Goal: Navigation & Orientation: Find specific page/section

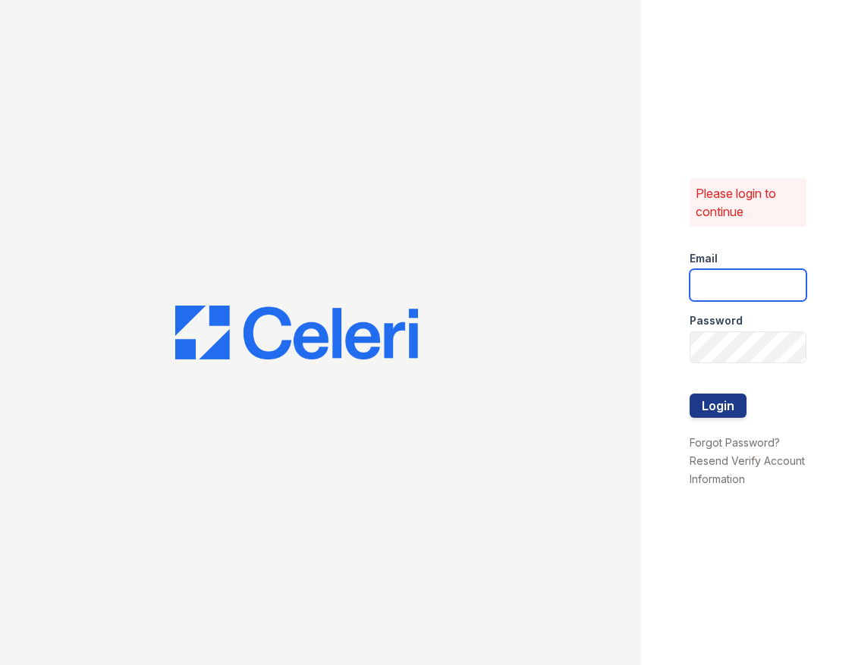
click at [729, 279] on input "email" at bounding box center [748, 285] width 117 height 32
type input "[EMAIL_ADDRESS][DOMAIN_NAME]"
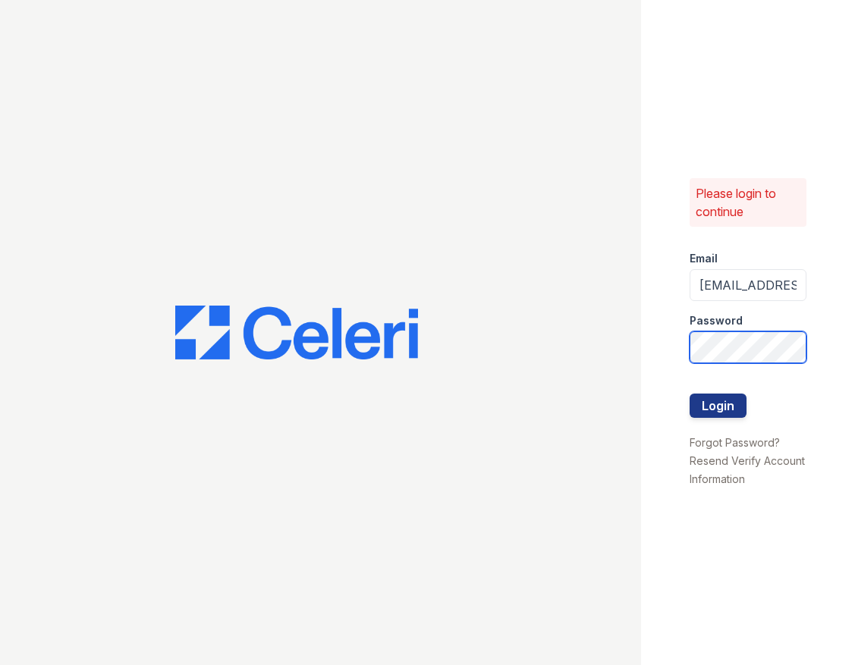
scroll to position [0, 17]
click at [690, 394] on button "Login" at bounding box center [718, 406] width 57 height 24
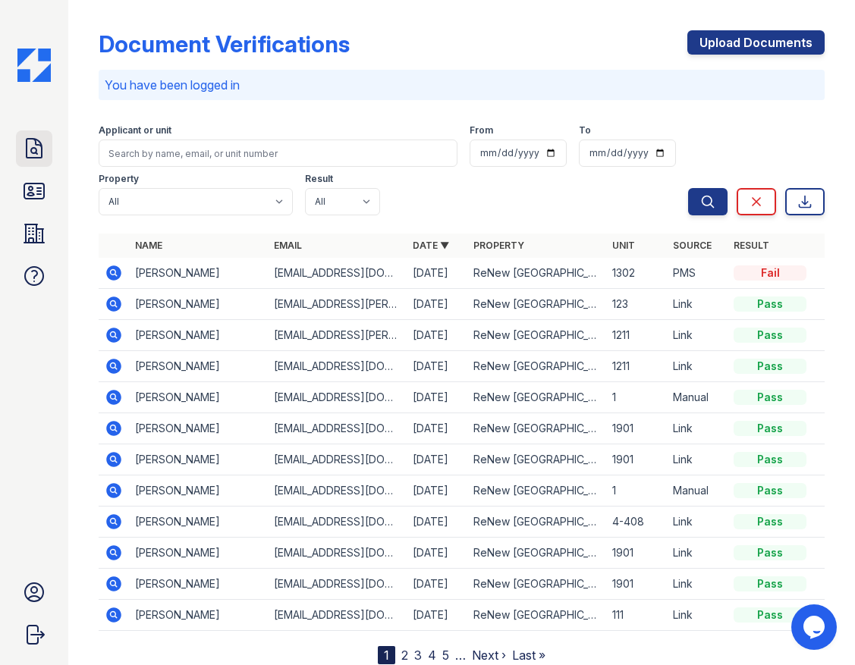
click at [31, 153] on icon at bounding box center [34, 149] width 24 height 24
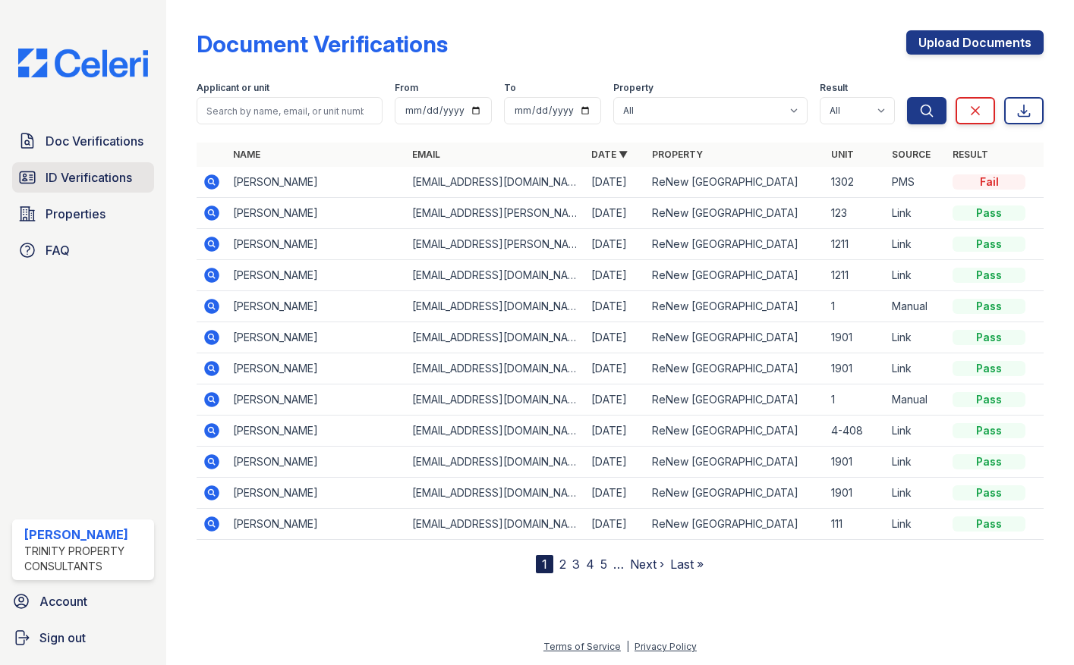
click at [82, 178] on span "ID Verifications" at bounding box center [89, 177] width 86 height 18
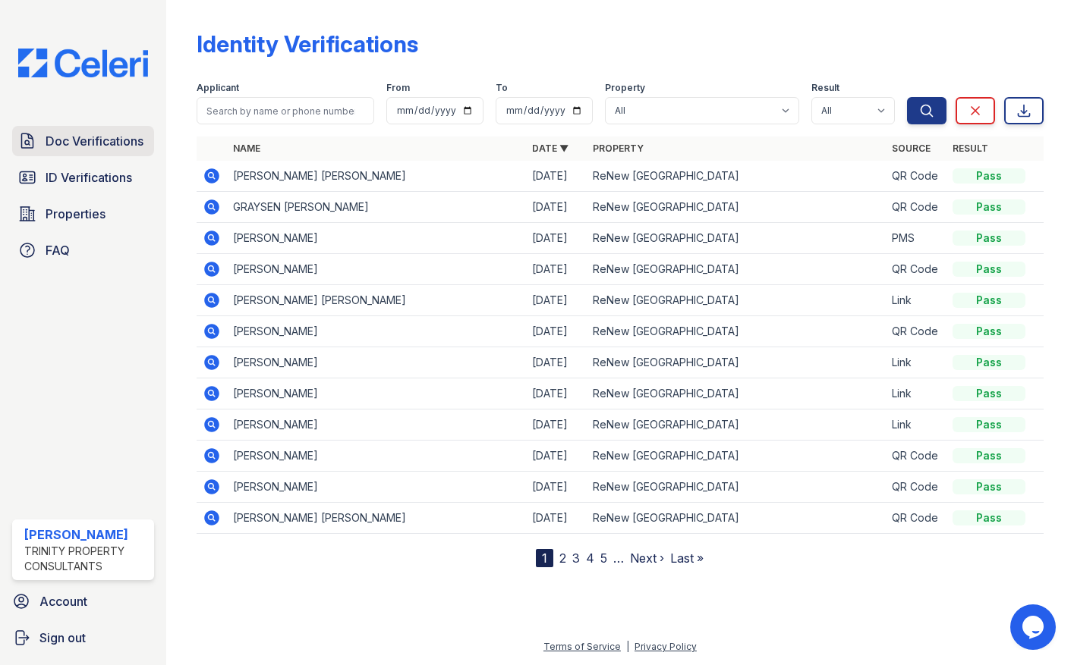
click at [96, 138] on span "Doc Verifications" at bounding box center [95, 141] width 98 height 18
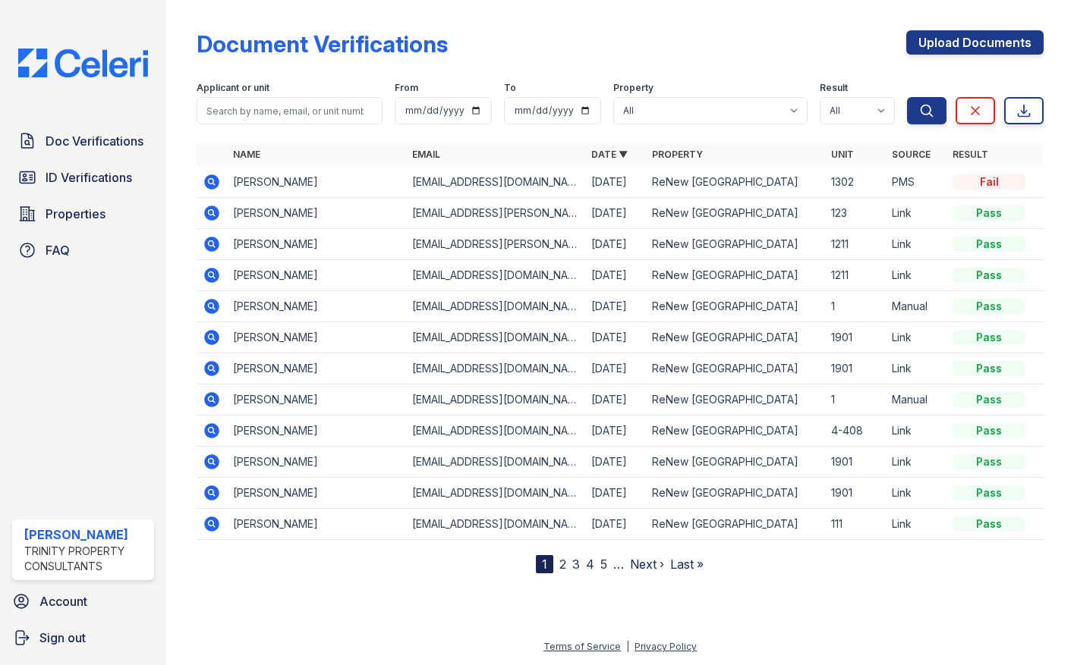
click at [99, 178] on span "ID Verifications" at bounding box center [89, 177] width 86 height 18
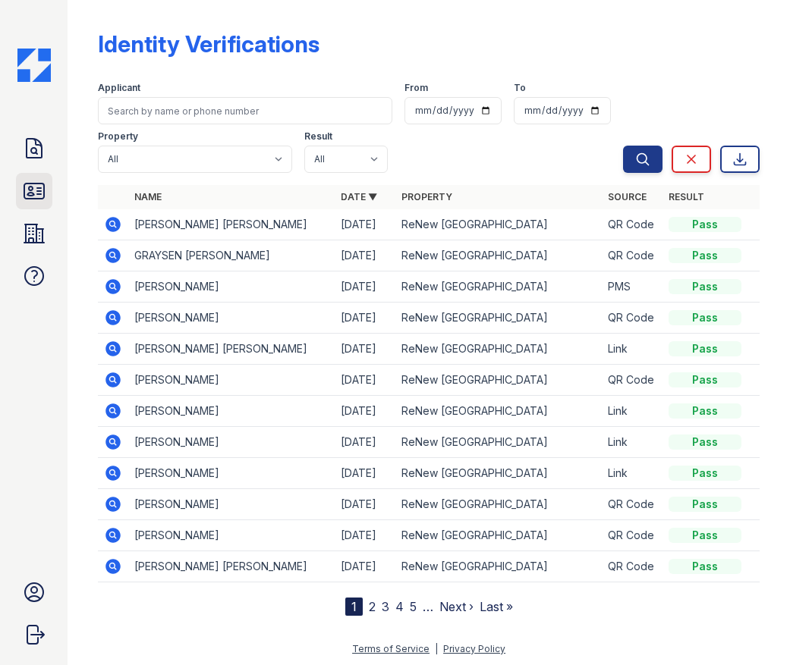
click at [41, 195] on icon at bounding box center [34, 191] width 24 height 24
click at [38, 187] on icon at bounding box center [34, 191] width 20 height 15
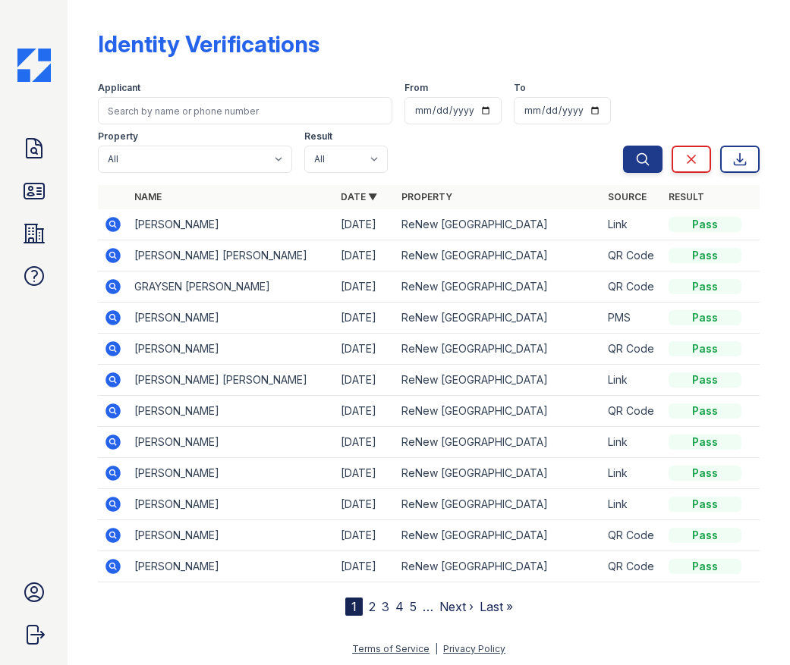
click at [38, 187] on icon at bounding box center [34, 191] width 20 height 15
